Goal: Transaction & Acquisition: Purchase product/service

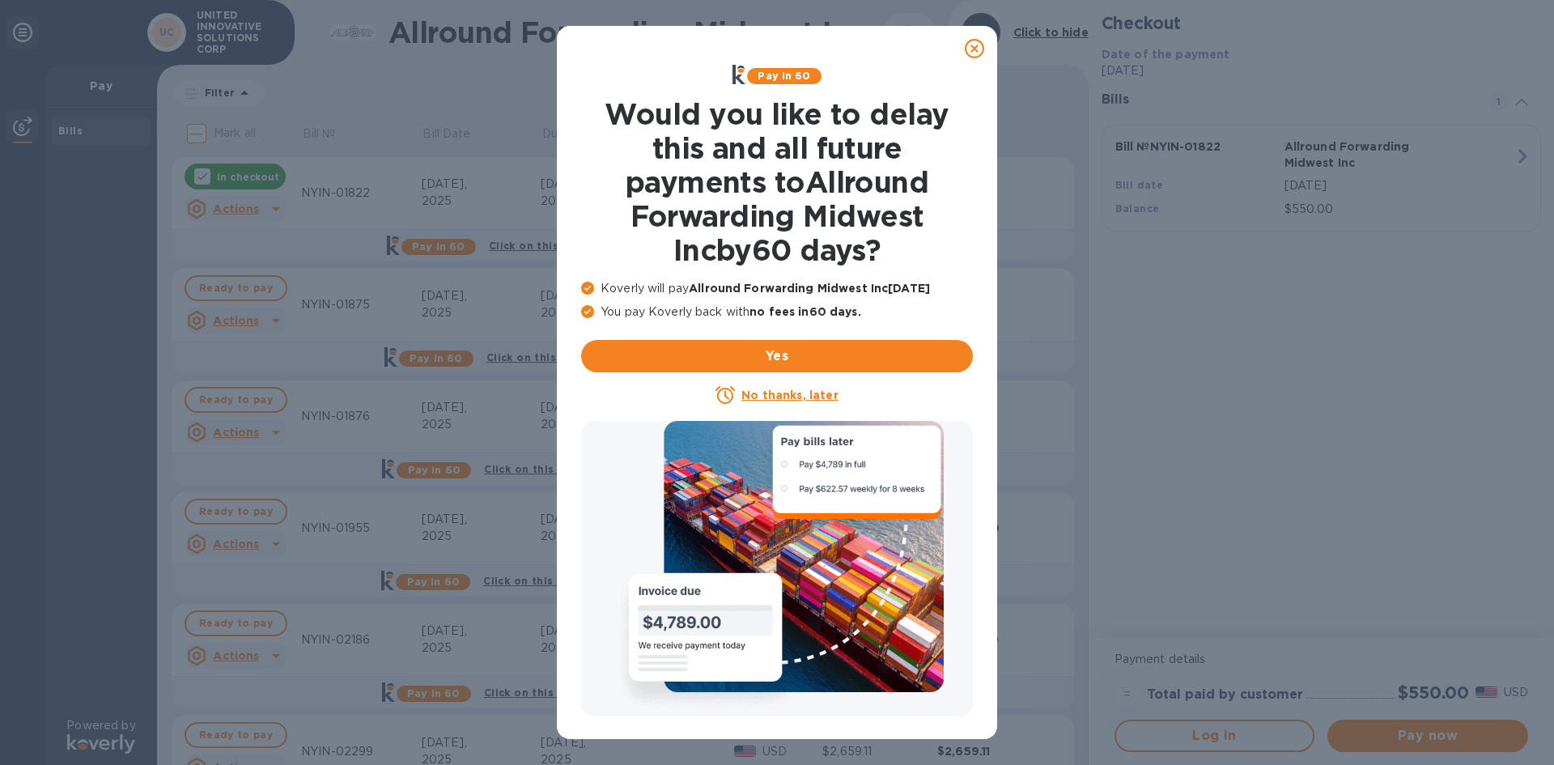
click at [977, 46] on icon at bounding box center [974, 48] width 19 height 19
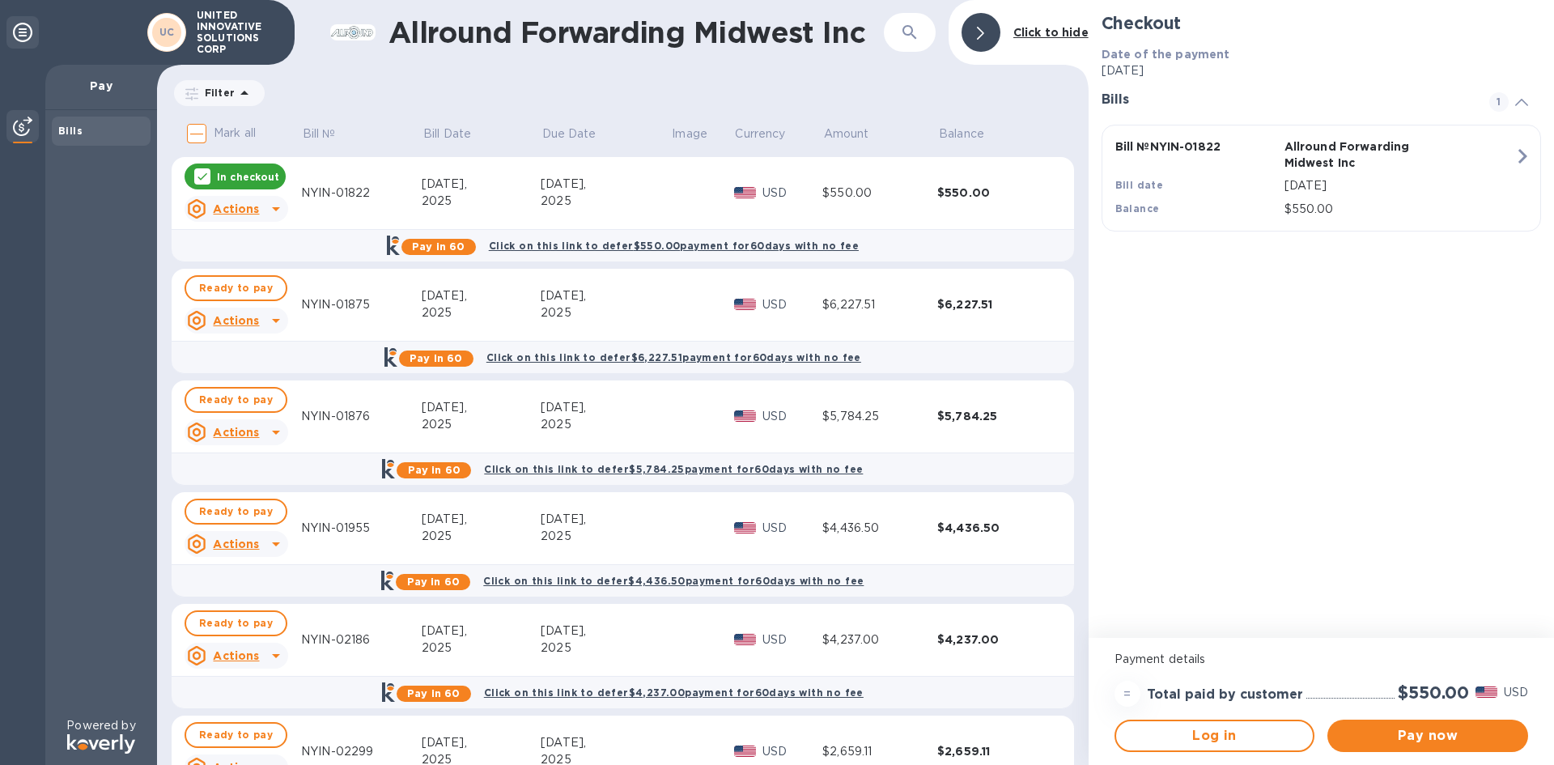
click at [198, 136] on input "Mark all" at bounding box center [197, 134] width 34 height 34
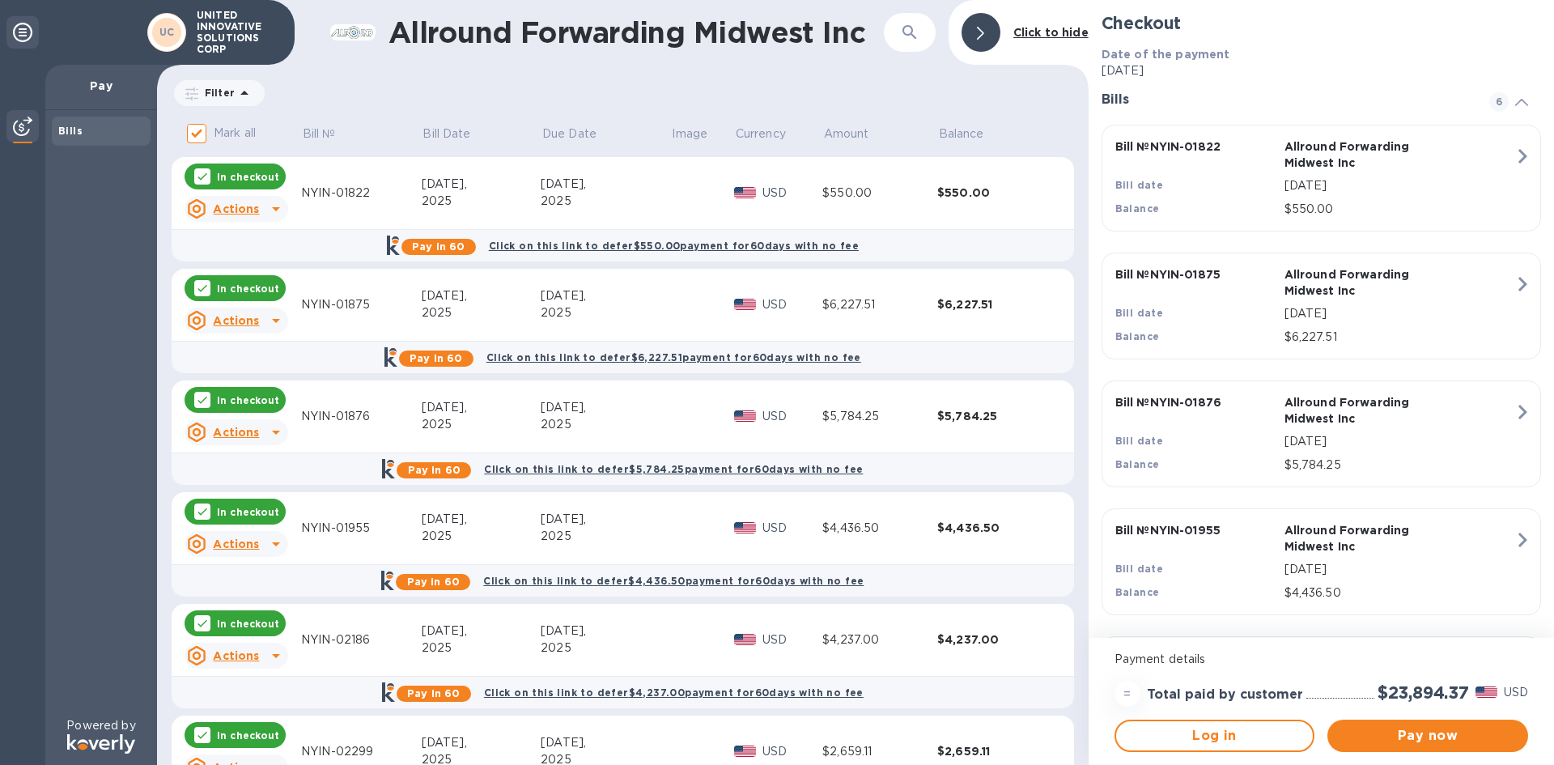
click at [196, 517] on icon at bounding box center [202, 511] width 13 height 13
checkbox input "false"
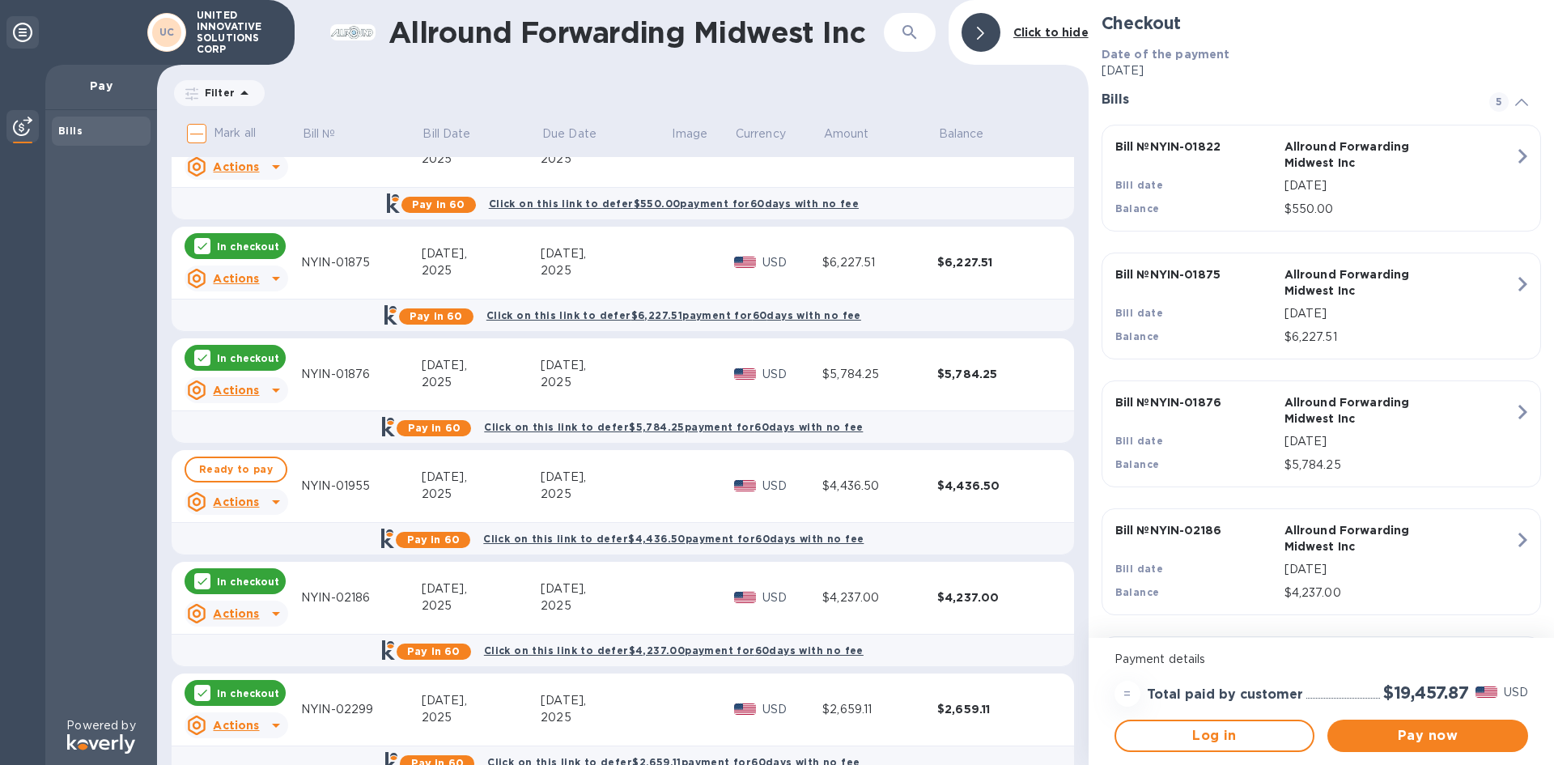
scroll to position [77, 0]
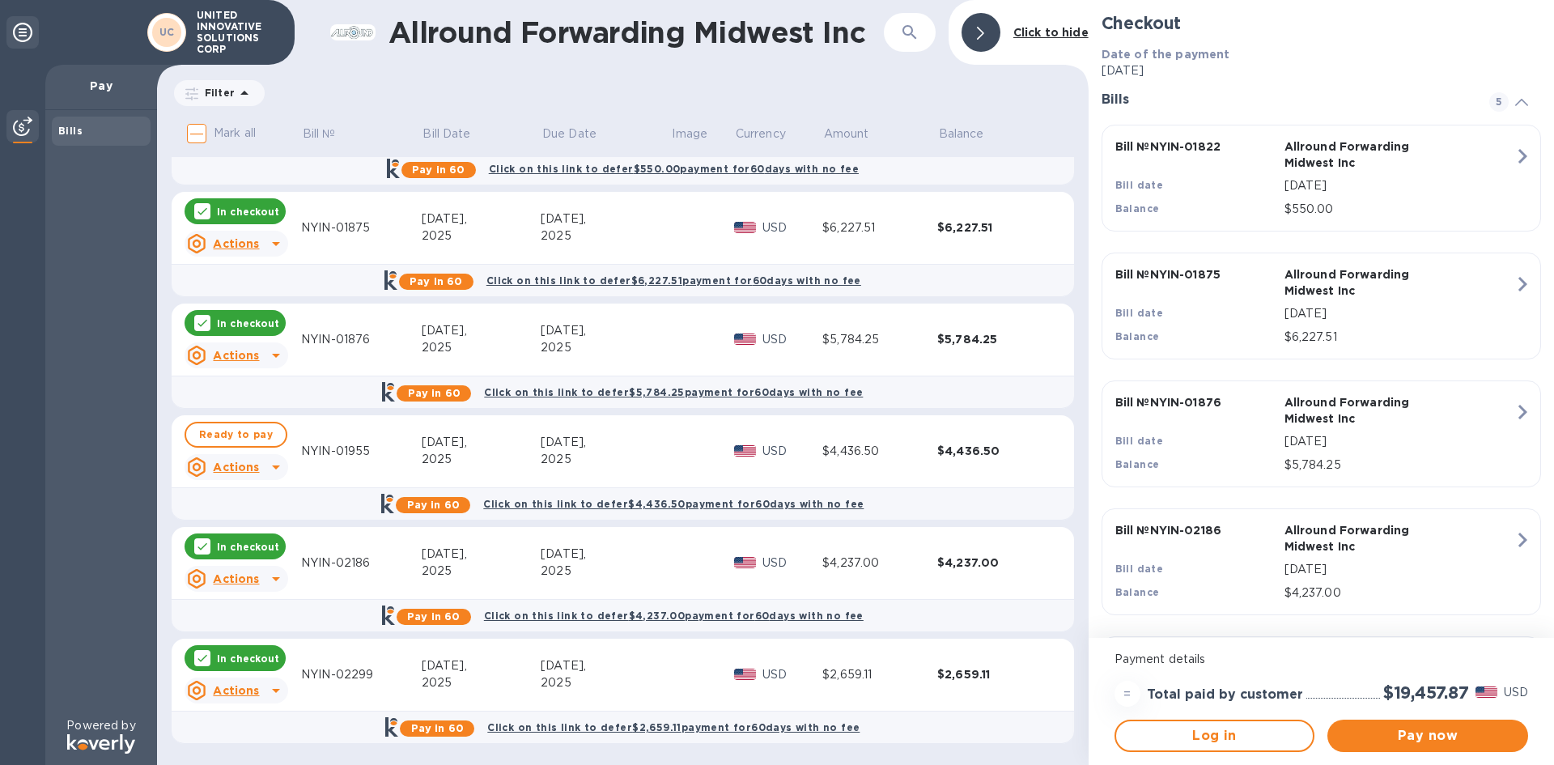
click at [200, 660] on icon at bounding box center [203, 658] width 10 height 7
click at [200, 548] on icon at bounding box center [203, 546] width 10 height 7
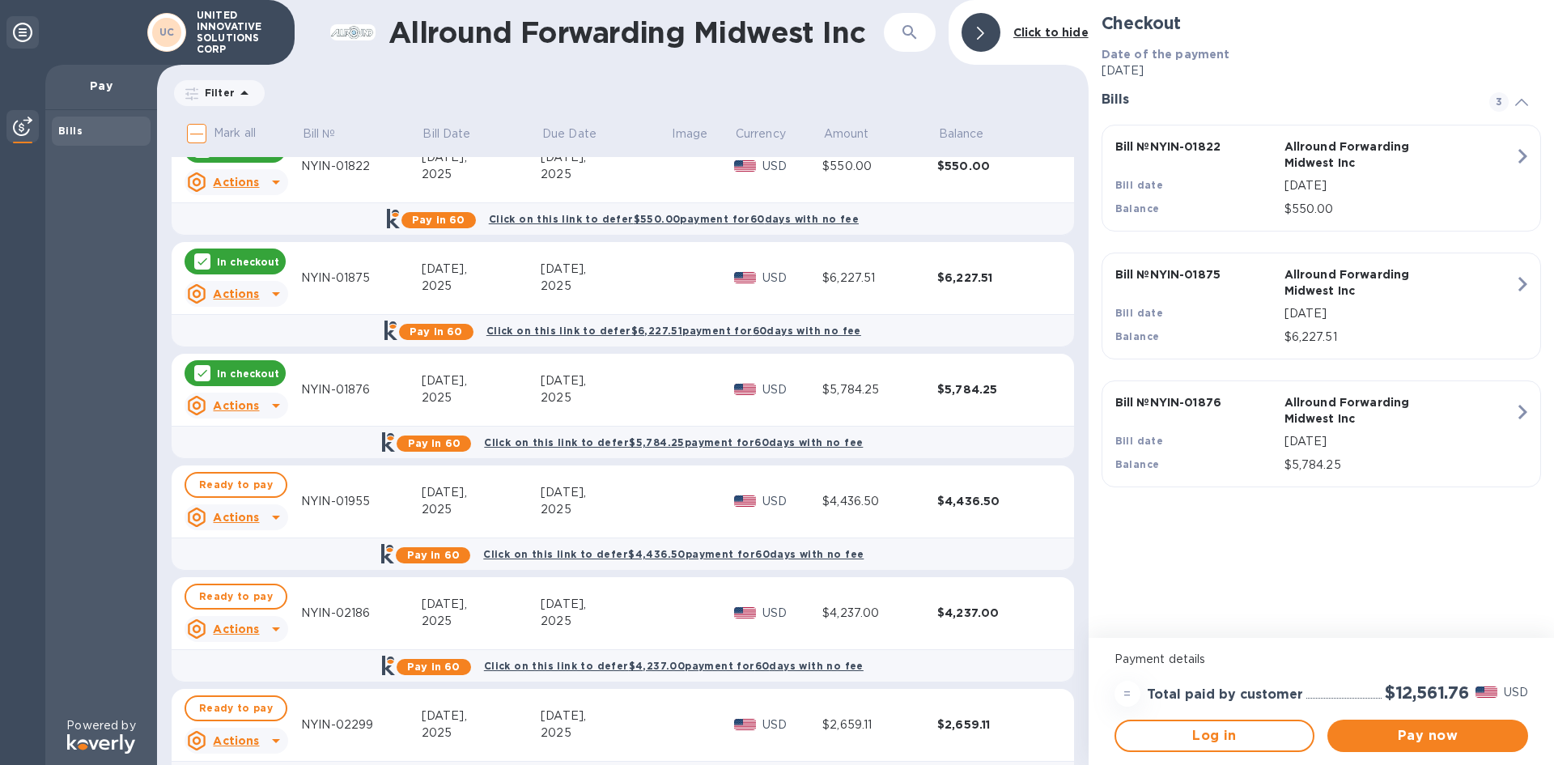
scroll to position [0, 0]
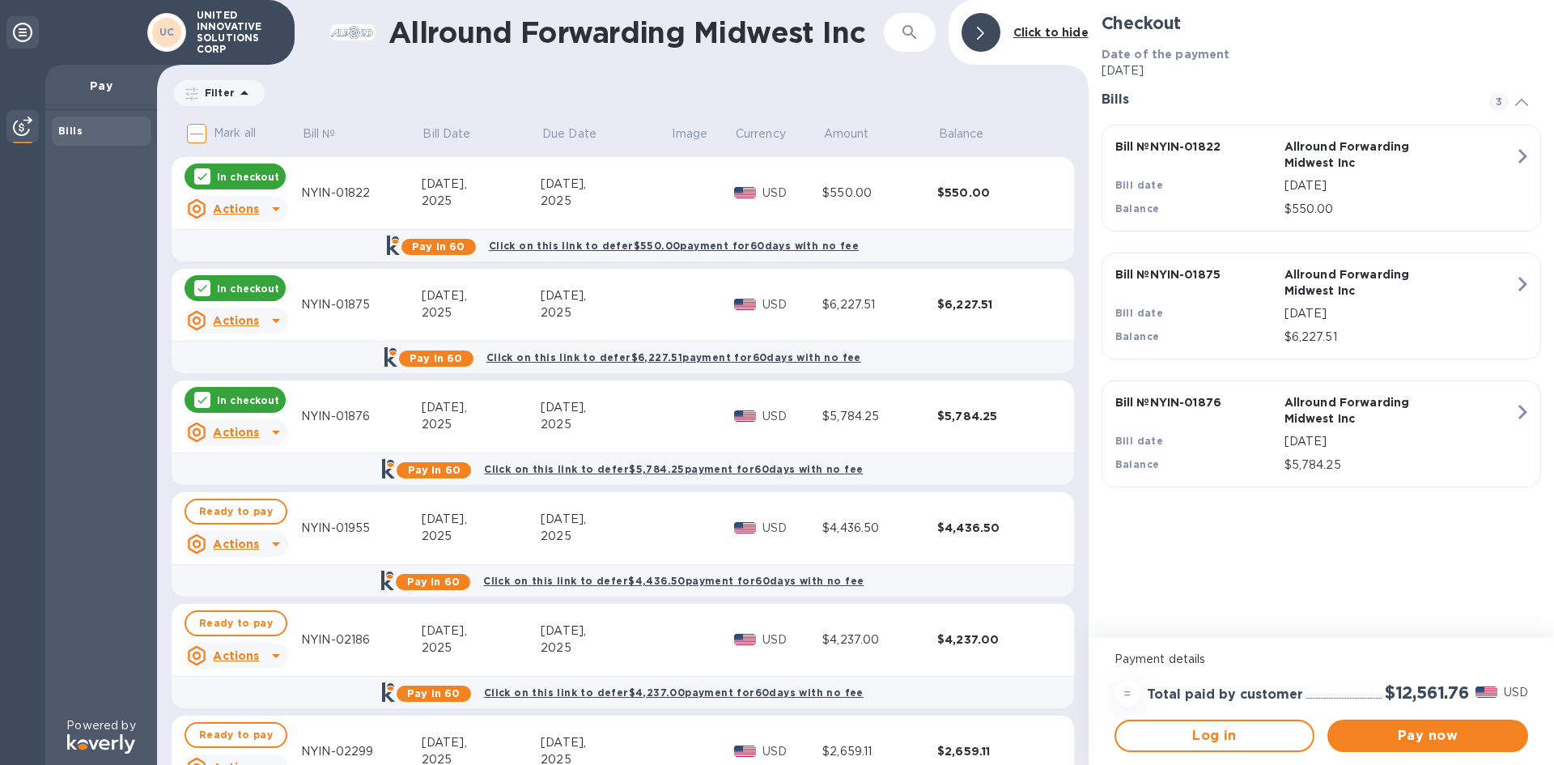
click at [476, 100] on div "Filter Amount" at bounding box center [623, 93] width 903 height 31
click at [1002, 661] on td "$4,237.00" at bounding box center [995, 640] width 115 height 73
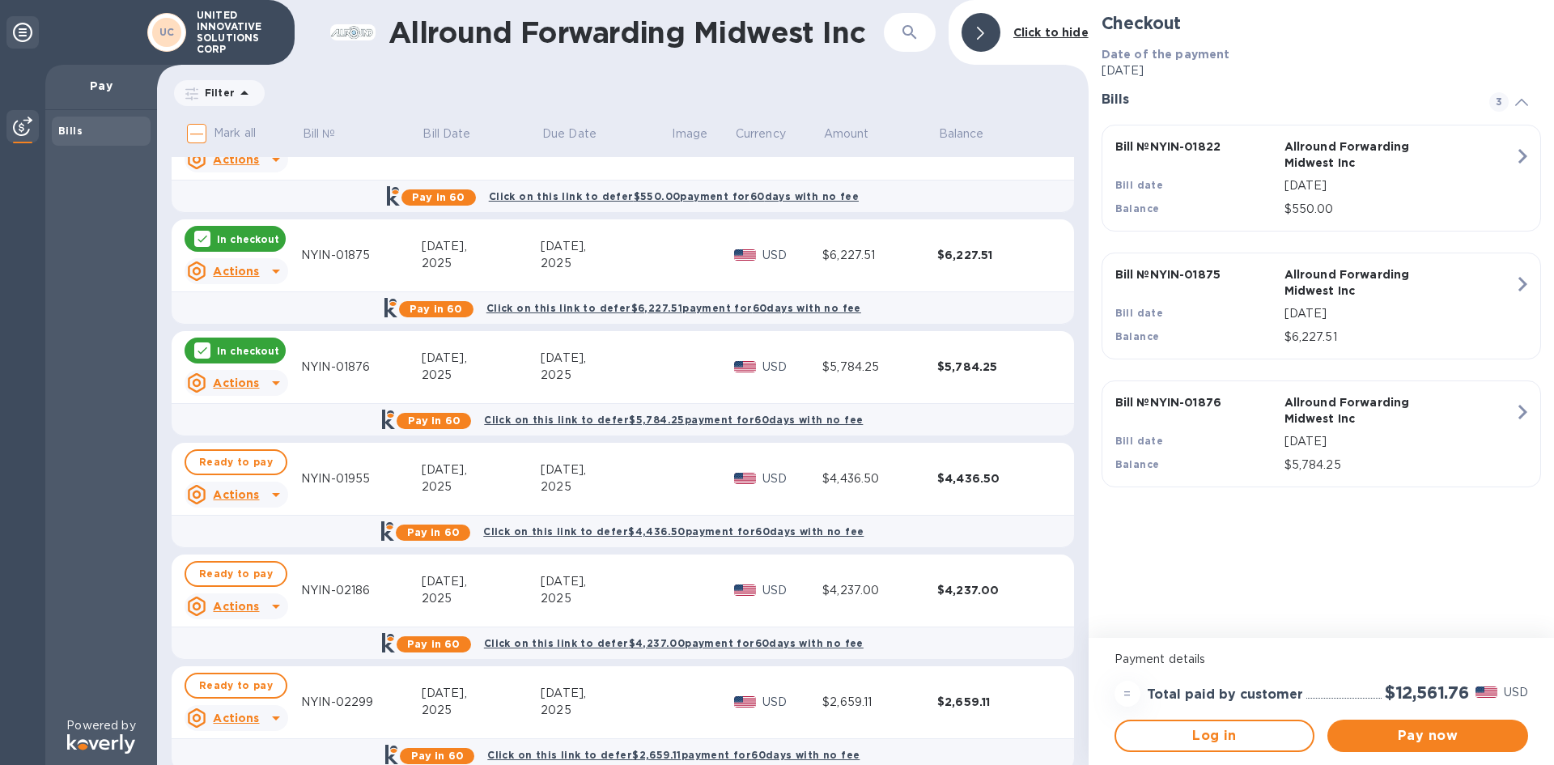
scroll to position [77, 0]
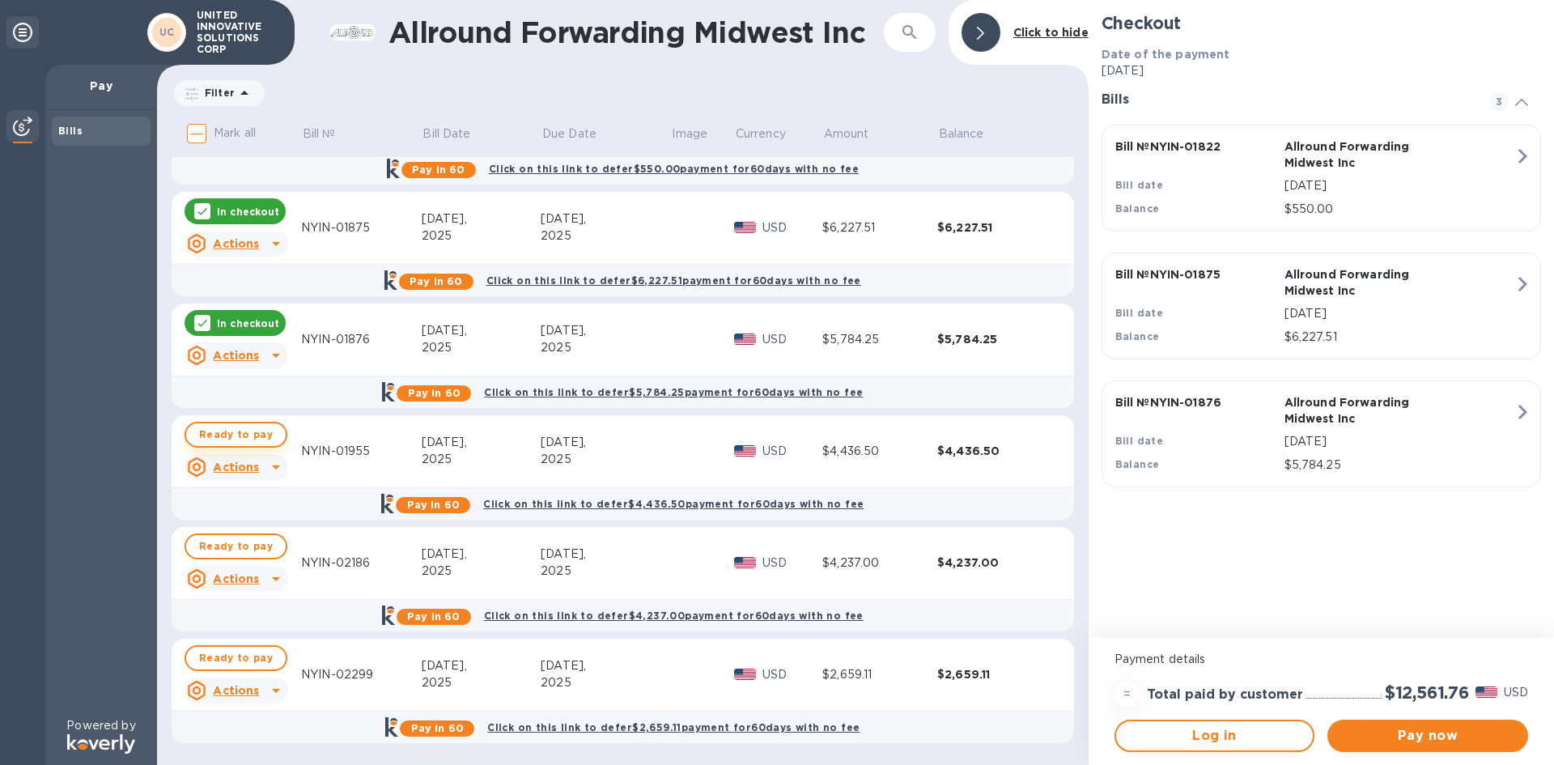
click at [202, 443] on span "Ready to pay" at bounding box center [236, 434] width 74 height 19
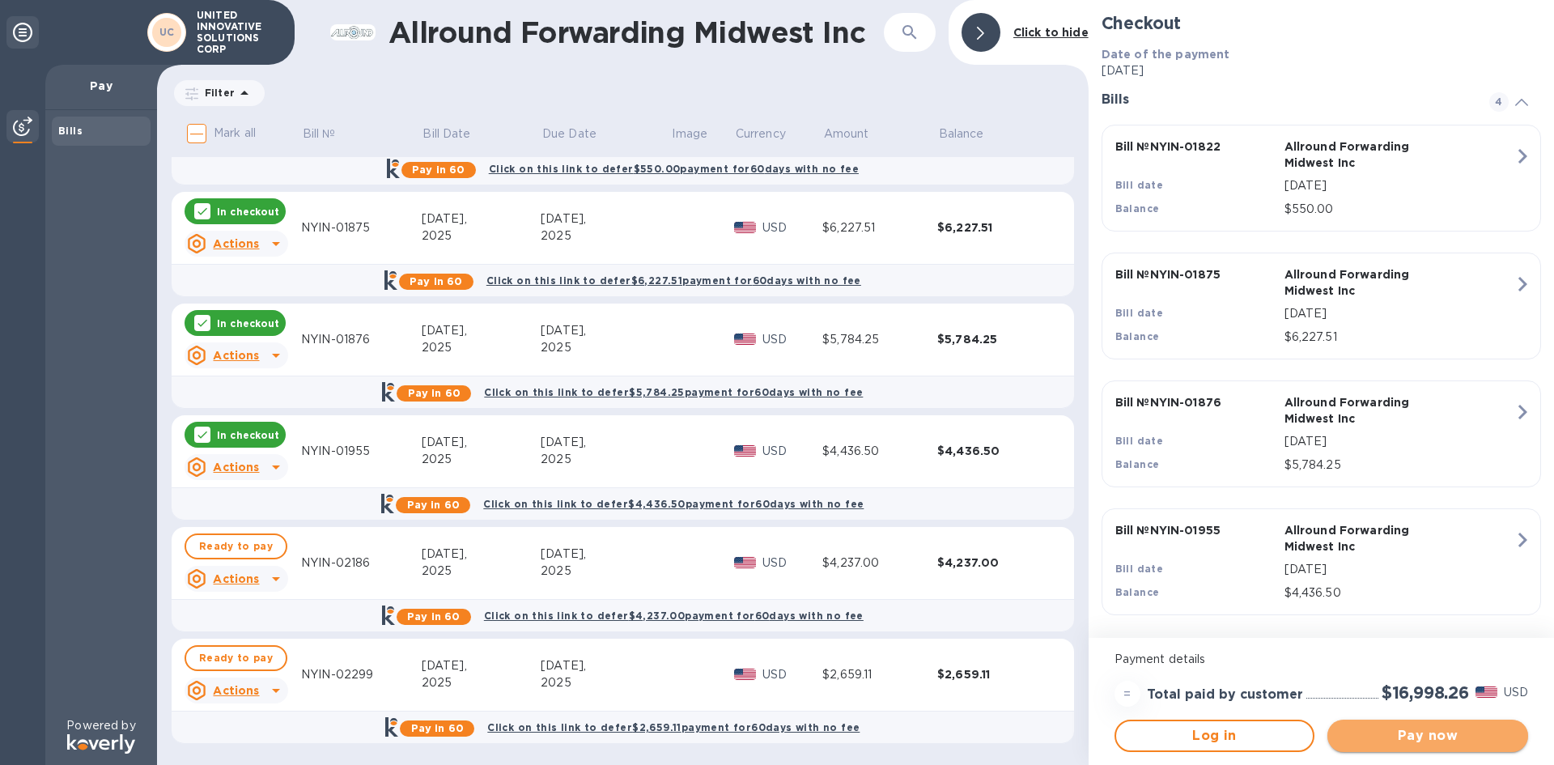
click at [1369, 746] on button "Pay now" at bounding box center [1428, 736] width 201 height 32
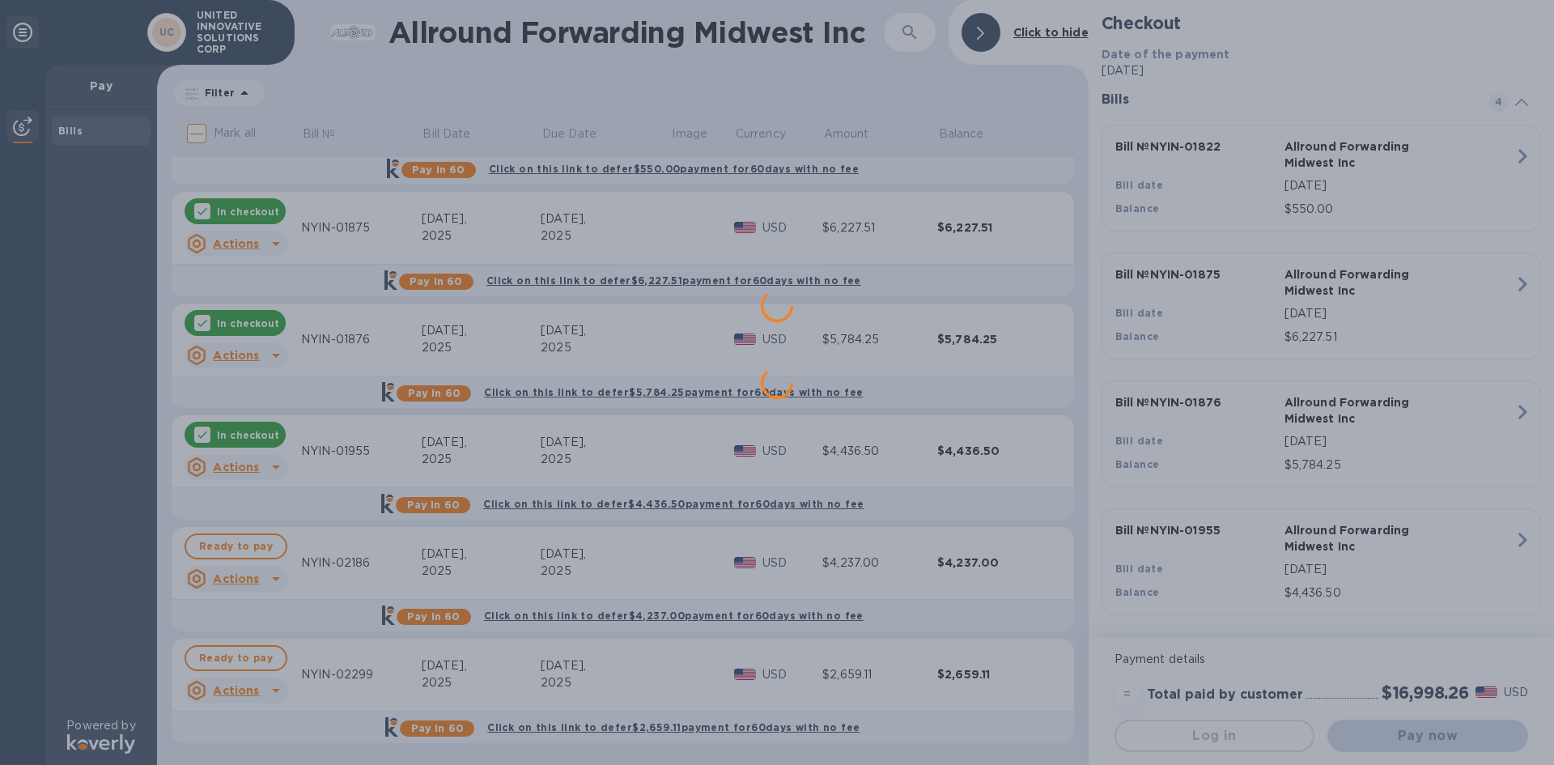
scroll to position [0, 0]
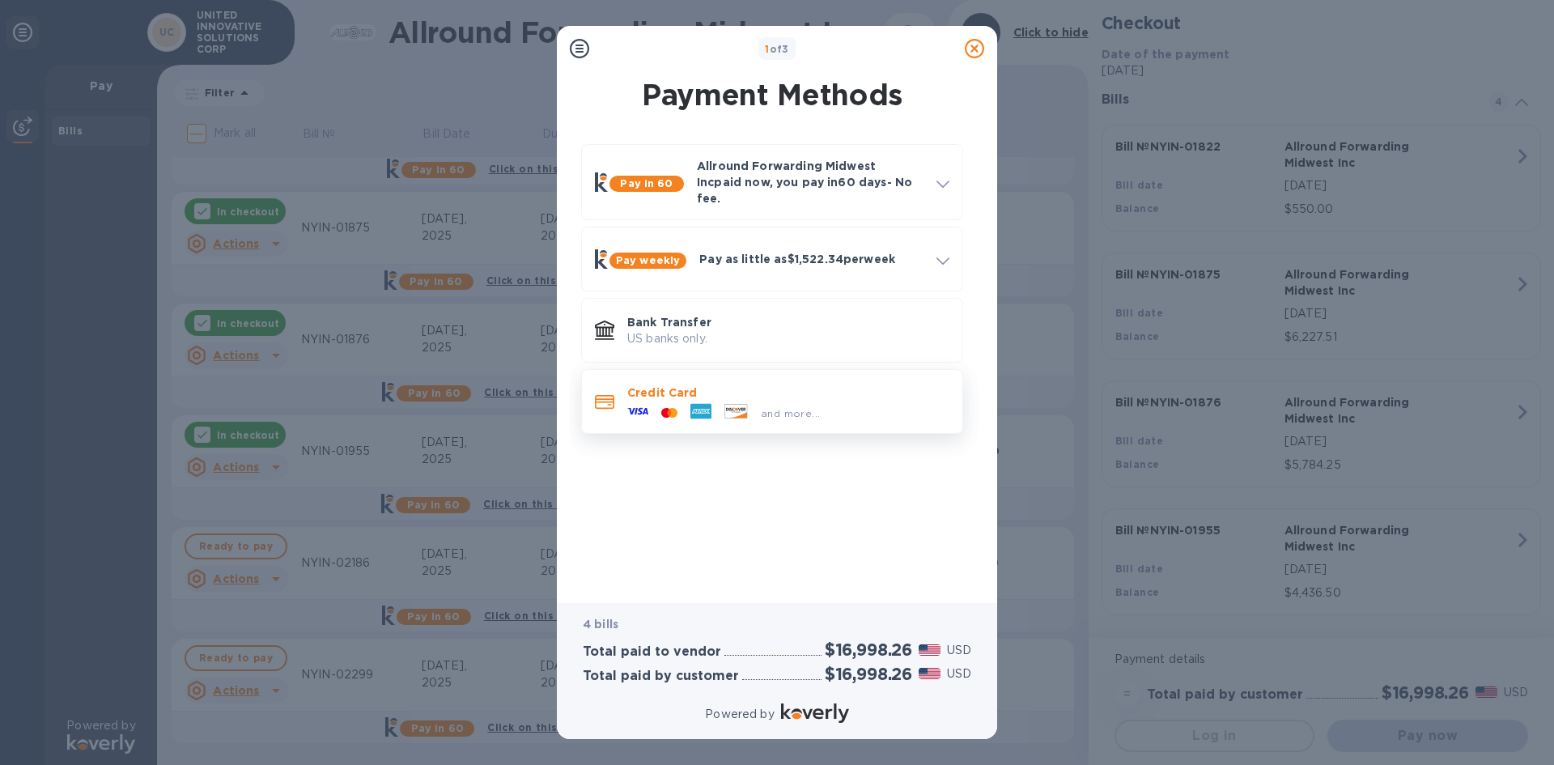
click at [745, 412] on icon at bounding box center [738, 415] width 17 height 6
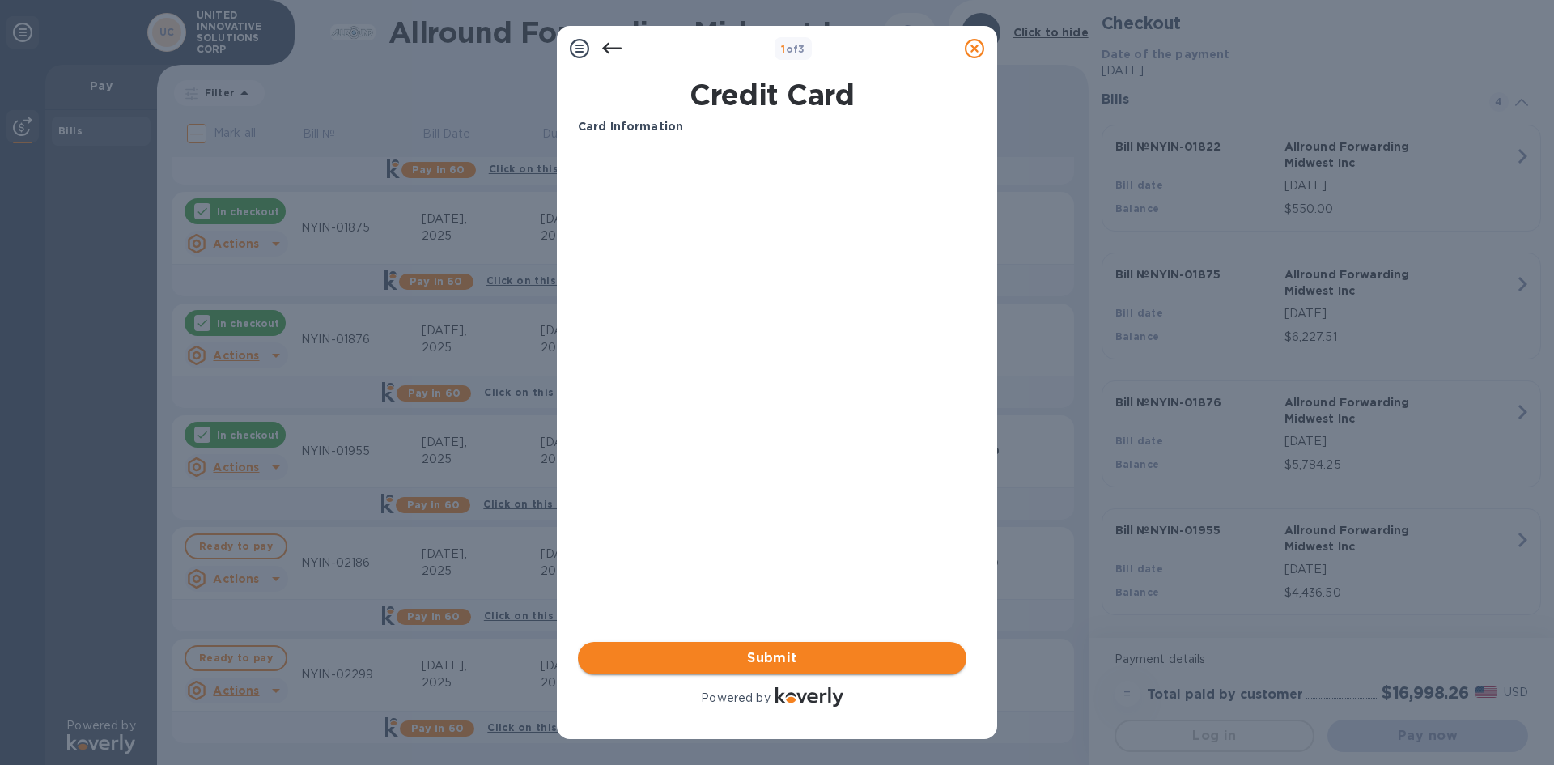
click at [795, 647] on button "Submit" at bounding box center [772, 658] width 389 height 32
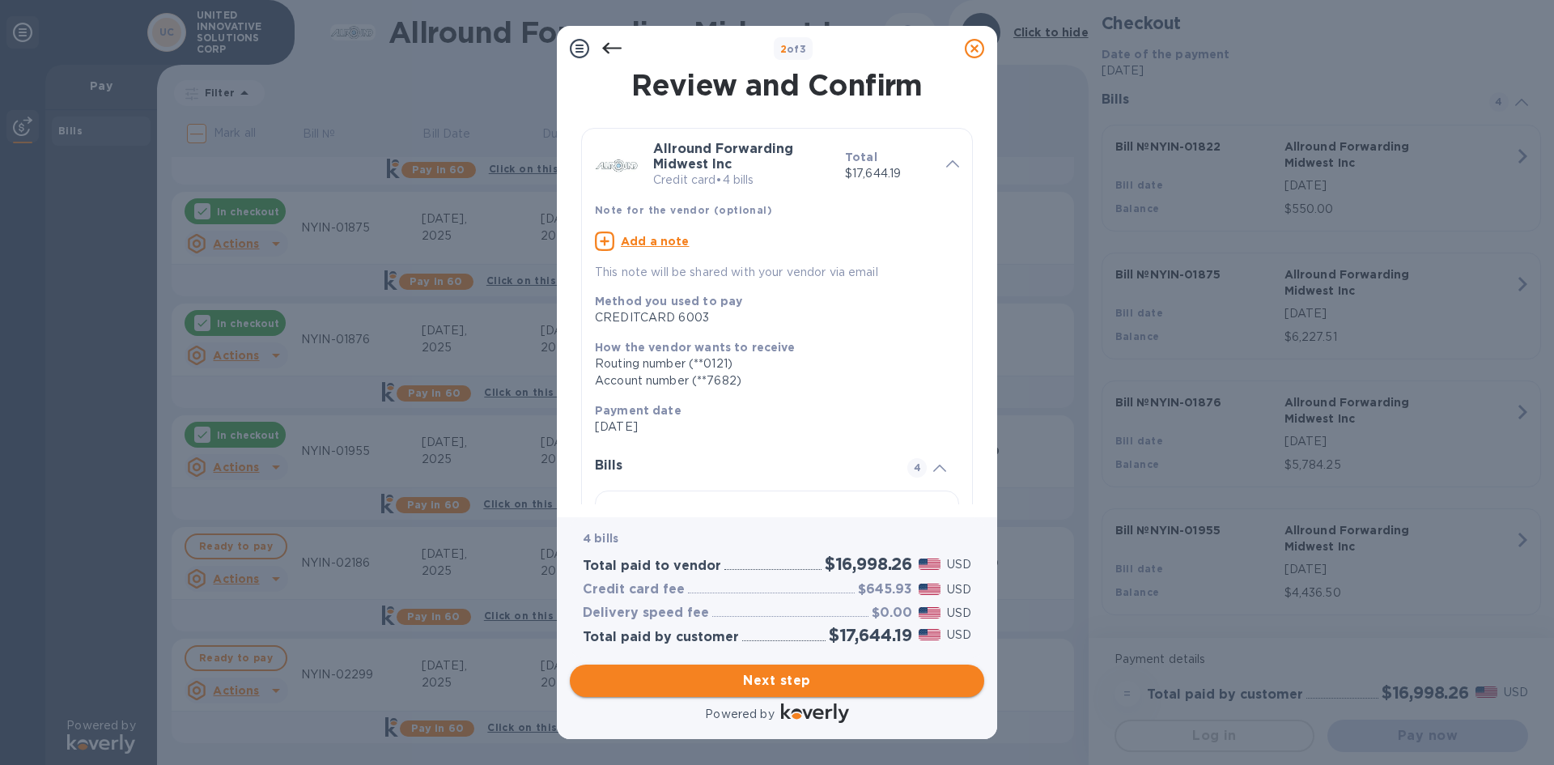
click at [776, 693] on button "Next step" at bounding box center [777, 681] width 415 height 32
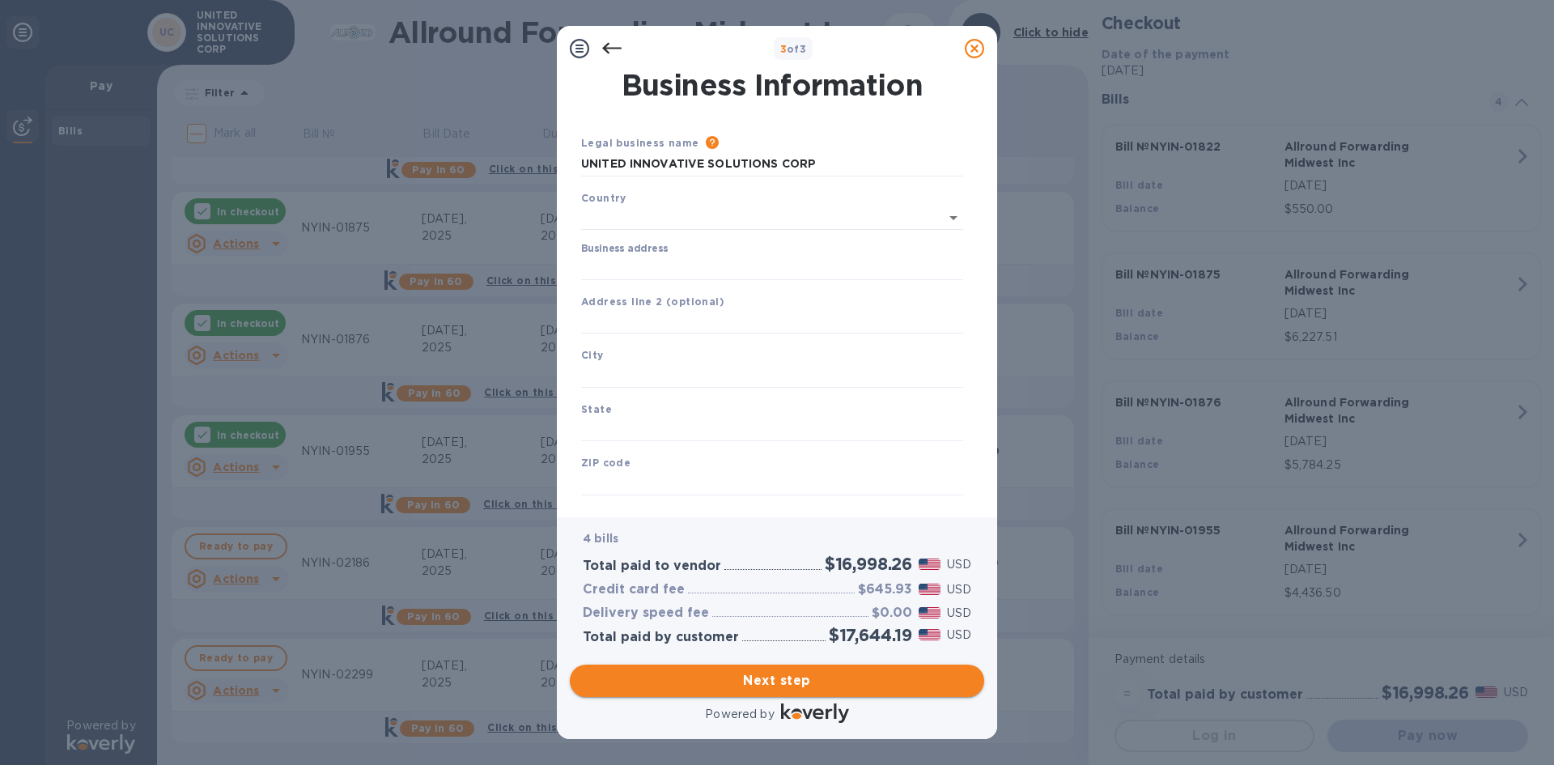
type input "[GEOGRAPHIC_DATA]"
click at [657, 262] on input "Business address" at bounding box center [772, 265] width 382 height 24
type input "2574 [GEOGRAPHIC_DATA]"
click at [644, 369] on input "text" at bounding box center [772, 372] width 382 height 24
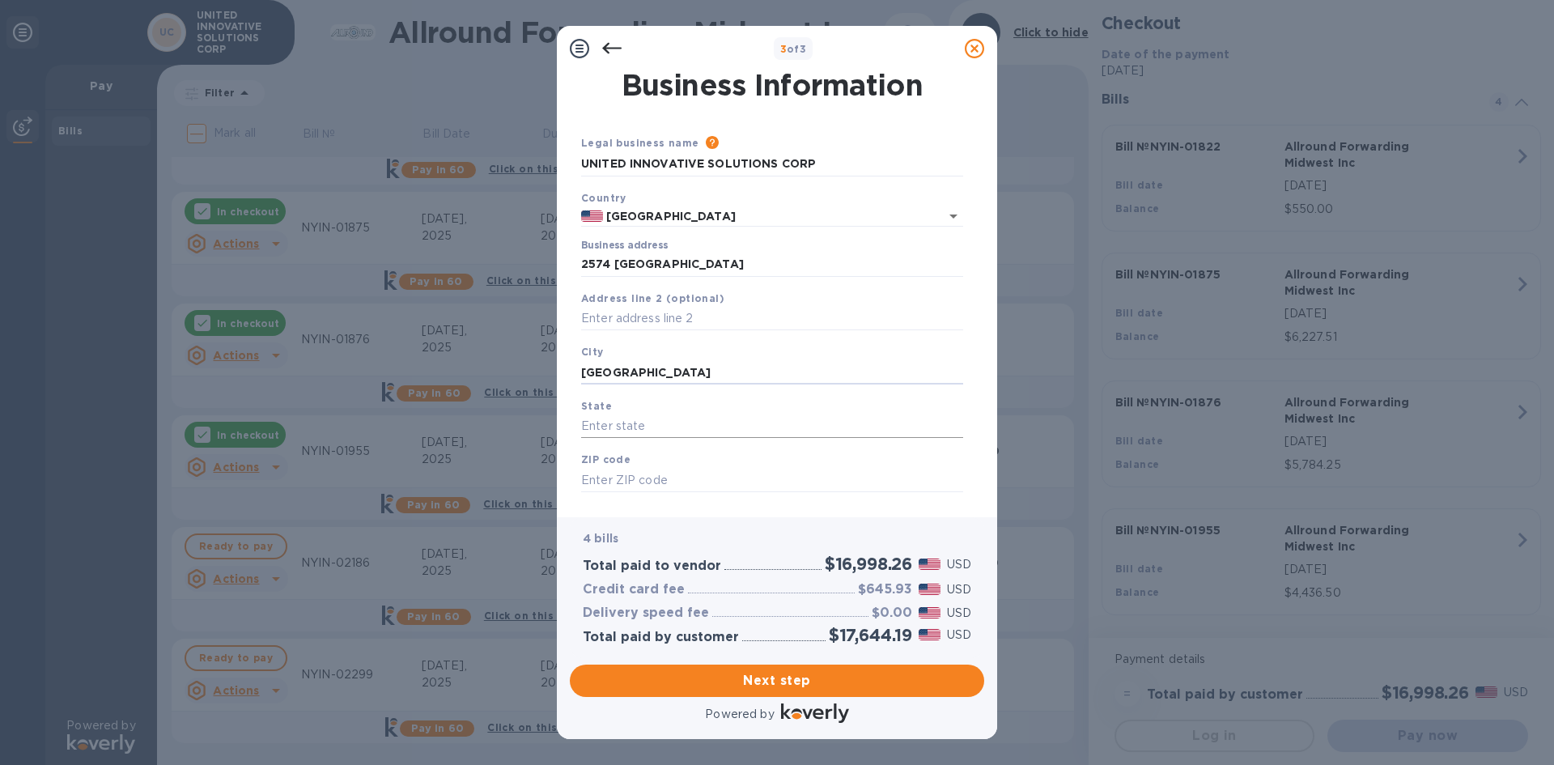
type input "[GEOGRAPHIC_DATA]"
click at [656, 427] on input "text" at bounding box center [772, 427] width 382 height 24
type input "IL"
click at [652, 489] on input "text" at bounding box center [772, 480] width 382 height 24
type input "60007"
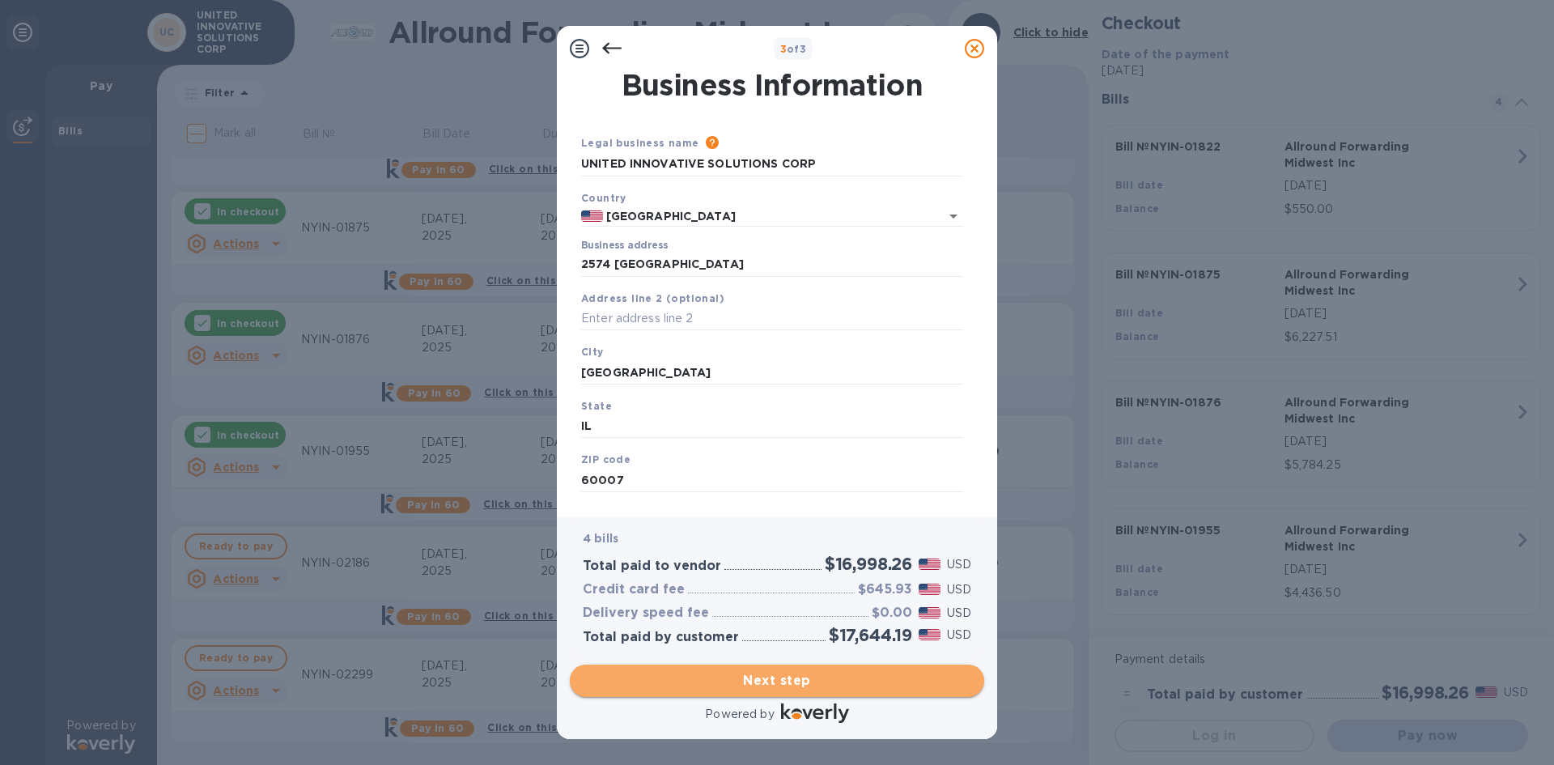
click at [788, 684] on span "Next step" at bounding box center [777, 680] width 389 height 19
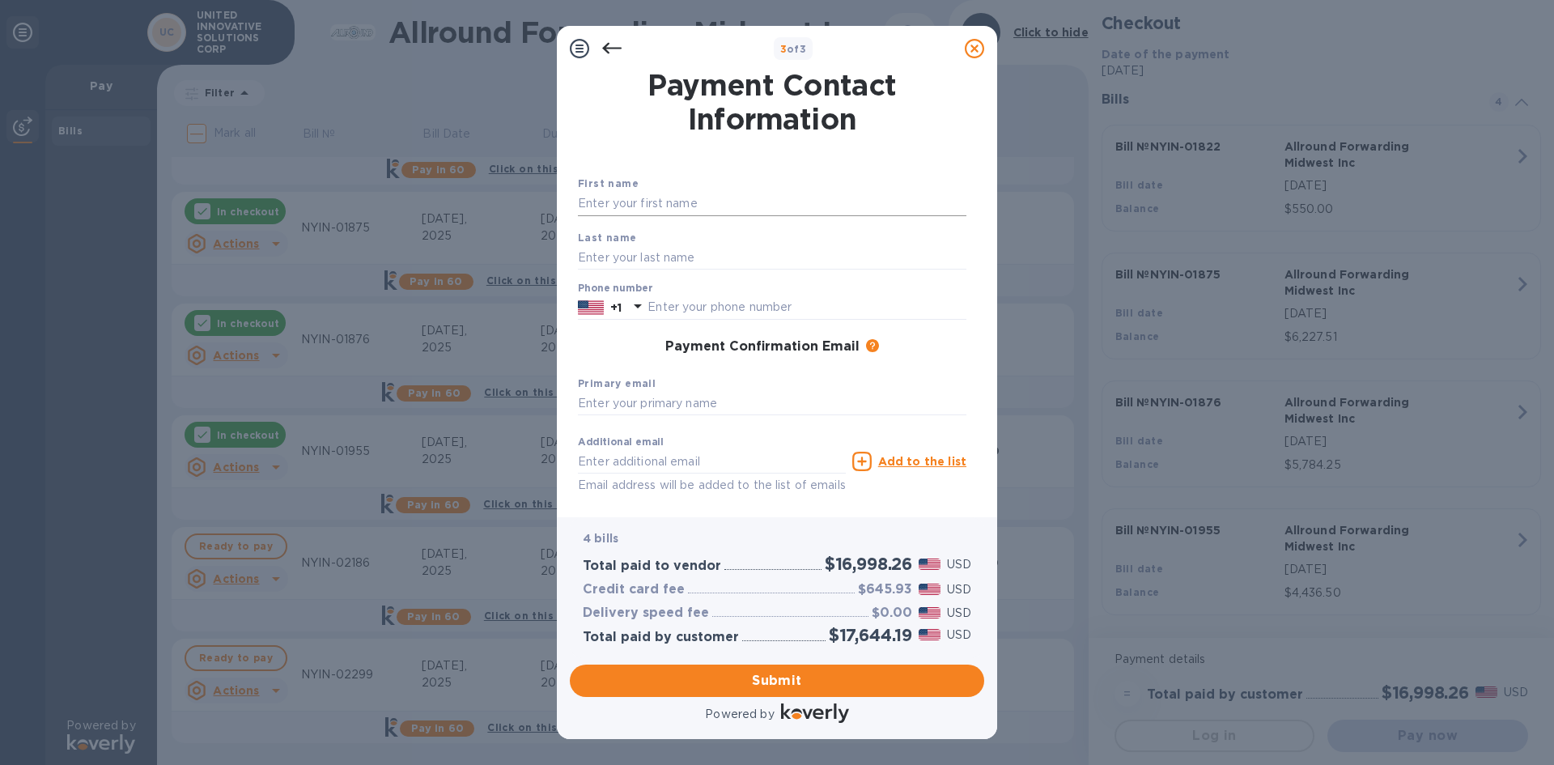
click at [682, 207] on input "text" at bounding box center [772, 204] width 389 height 24
type input "[PERSON_NAME]"
click at [589, 262] on input "text" at bounding box center [772, 257] width 389 height 24
type input "ELAMANA"
click at [918, 307] on input "text" at bounding box center [807, 308] width 319 height 24
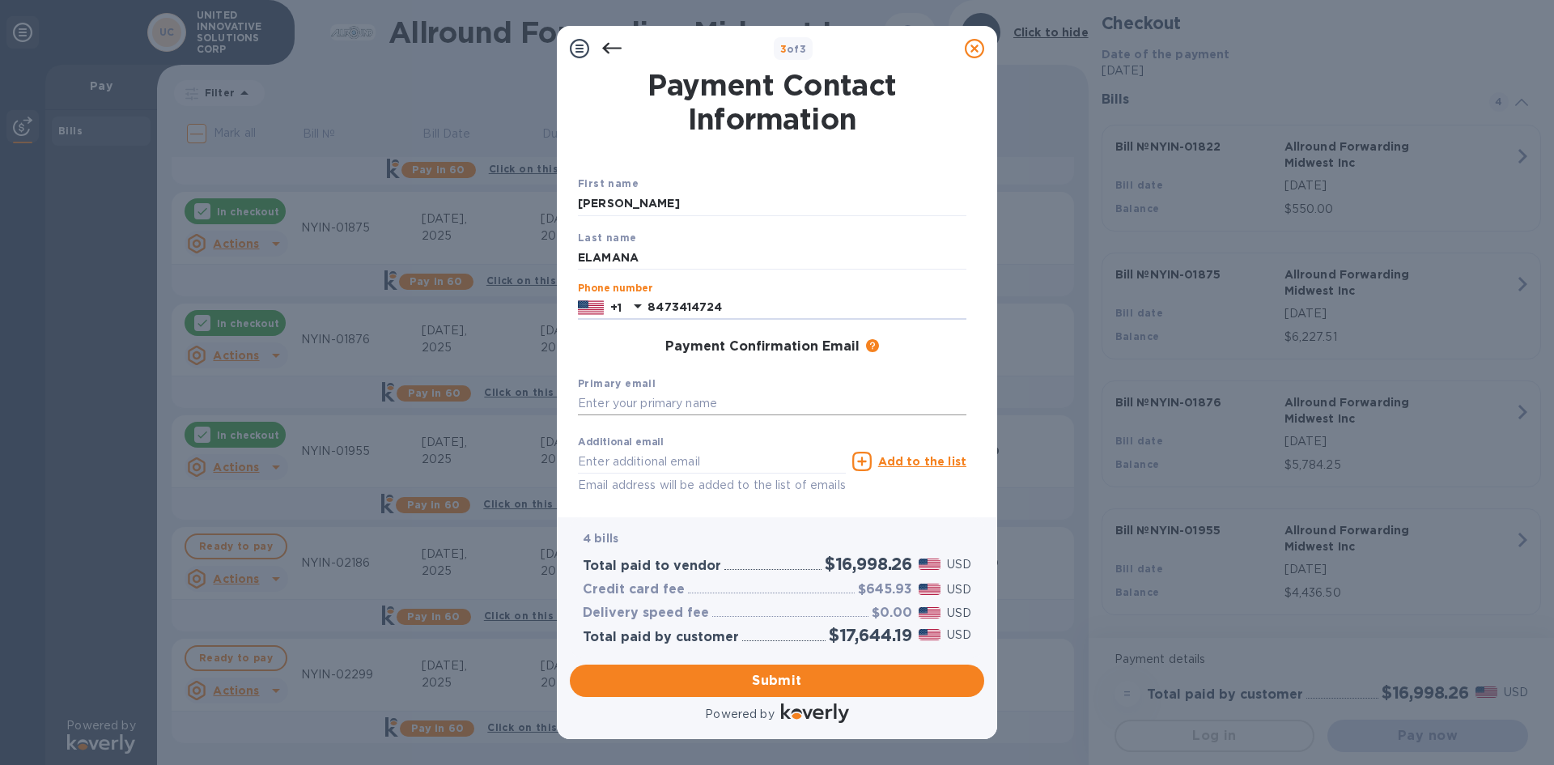
type input "8473414724"
click at [632, 415] on input "text" at bounding box center [772, 404] width 389 height 24
type input "[EMAIL_ADDRESS][DOMAIN_NAME]"
click at [783, 678] on span "Submit" at bounding box center [777, 680] width 389 height 19
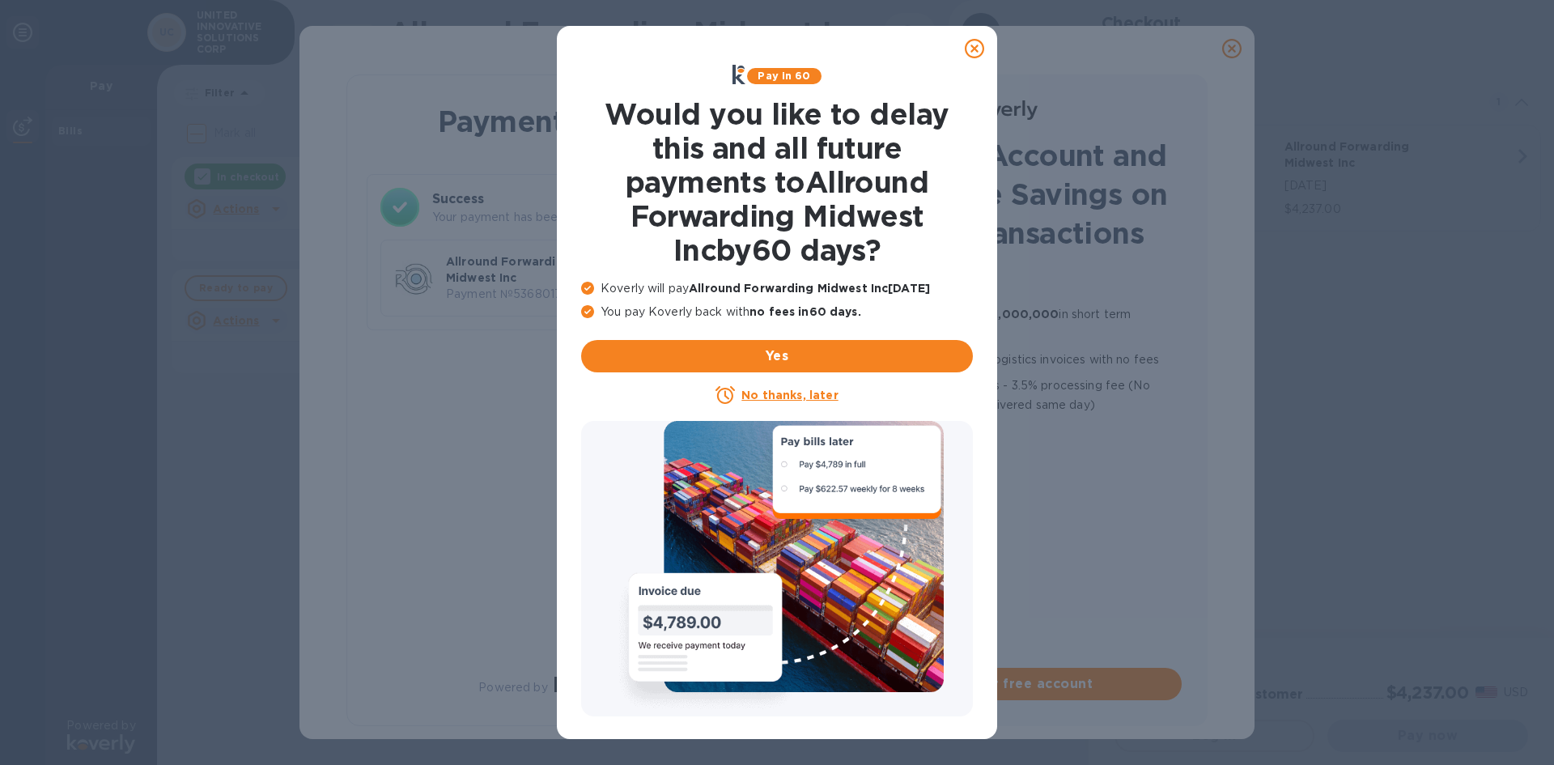
click at [977, 45] on icon at bounding box center [974, 48] width 19 height 19
